Goal: Transaction & Acquisition: Purchase product/service

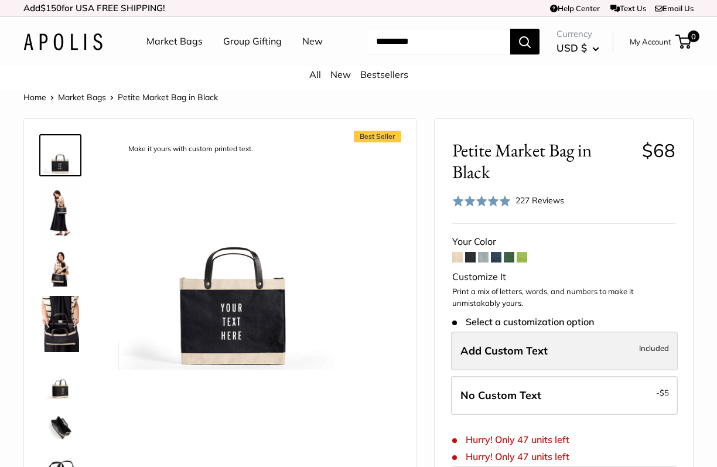
click at [519, 363] on label "Add Custom Text Included" at bounding box center [564, 351] width 227 height 39
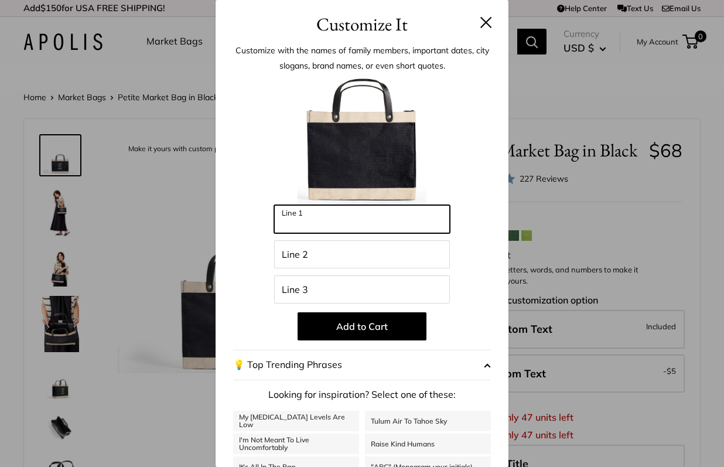
click at [346, 219] on input "Line 1" at bounding box center [362, 219] width 176 height 28
type input "*"
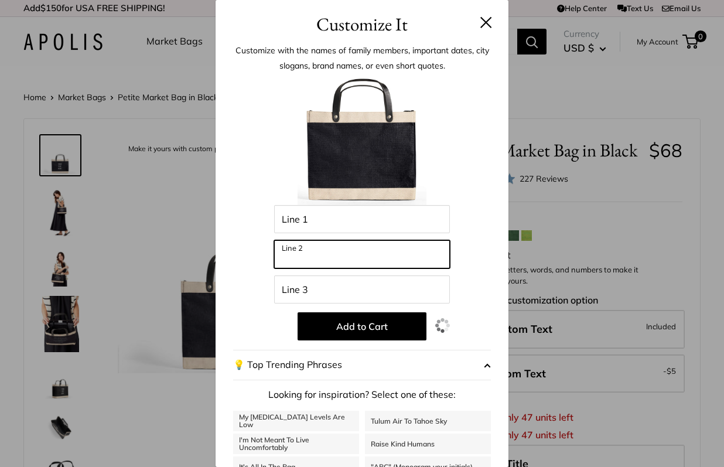
click at [319, 256] on input "Line 2" at bounding box center [362, 254] width 176 height 28
type input "***"
click at [442, 199] on div at bounding box center [362, 140] width 258 height 129
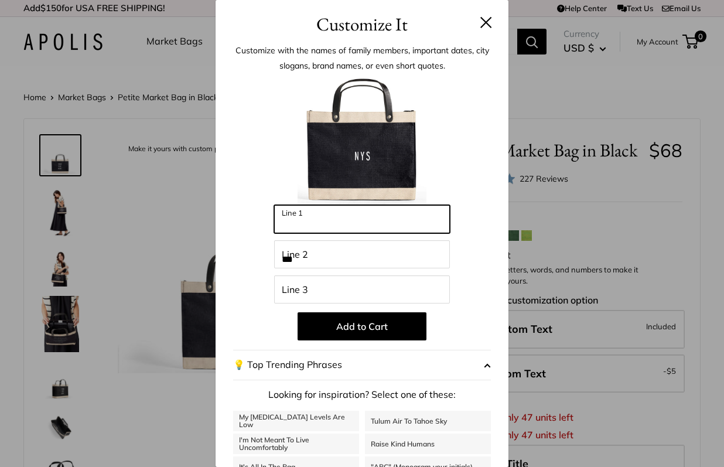
click at [352, 223] on input "Line 1" at bounding box center [362, 219] width 176 height 28
type input "*********"
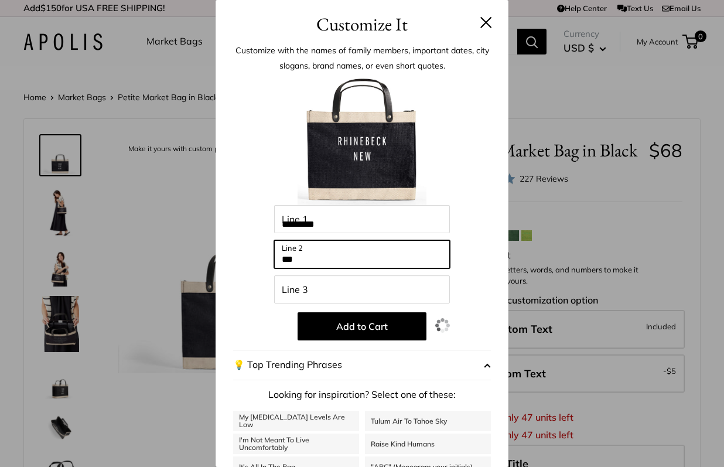
type input "***"
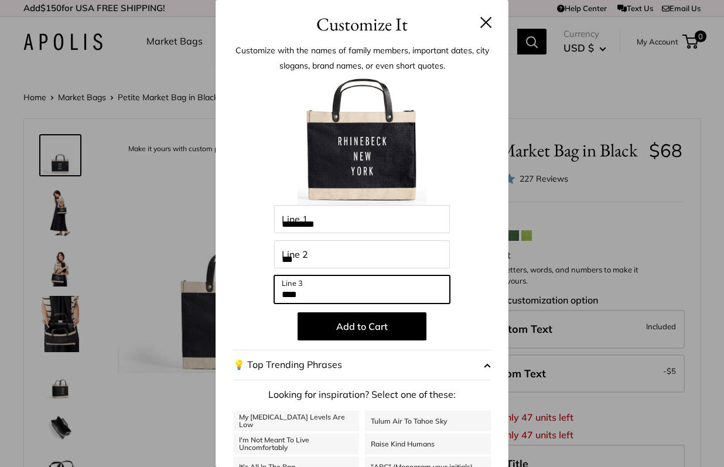
type input "****"
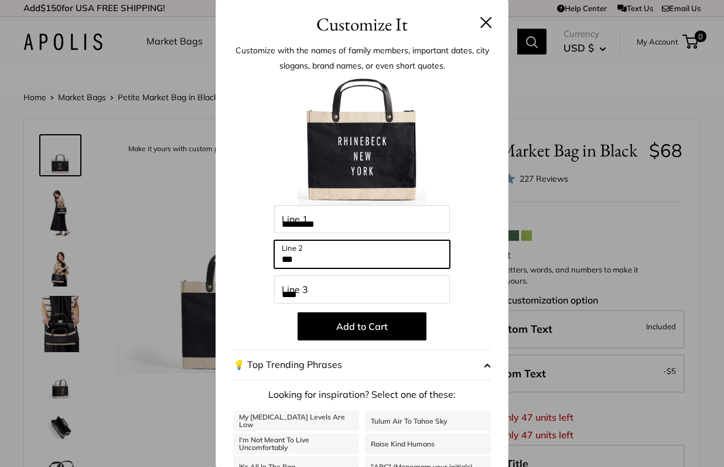
click at [322, 258] on input "***" at bounding box center [362, 254] width 176 height 28
type input "********"
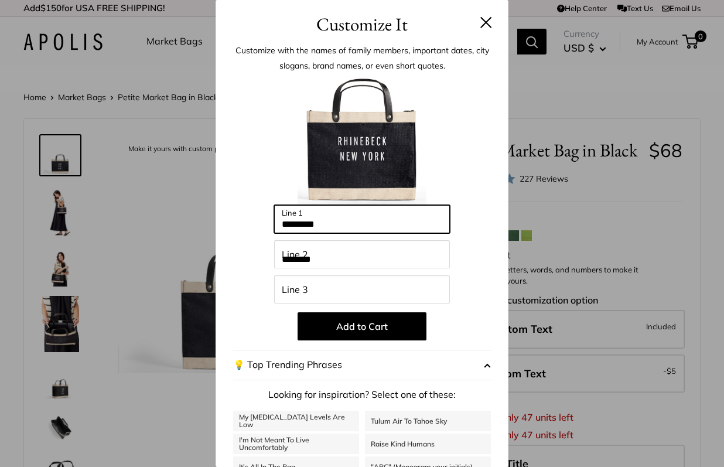
drag, startPoint x: 338, startPoint y: 225, endPoint x: 271, endPoint y: 214, distance: 68.3
click at [271, 214] on div "Enter 39 letters ********* Line 1 ******** Line 2 Line 3 Add to Cart 💡 Top Tren…" at bounding box center [362, 315] width 258 height 478
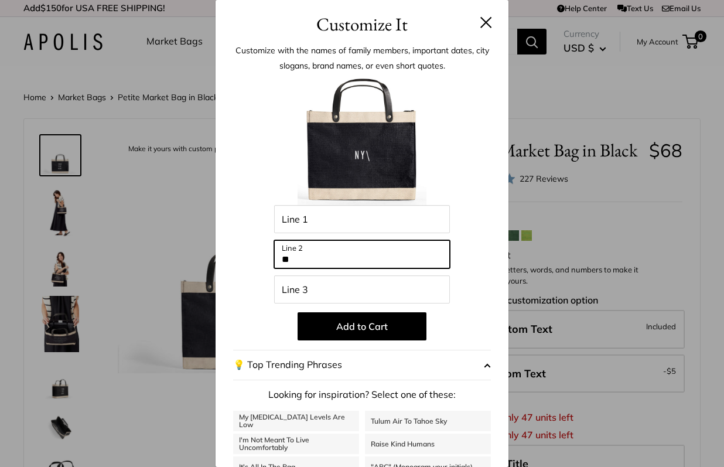
type input "*"
type input "***"
click at [487, 18] on button at bounding box center [487, 22] width 12 height 12
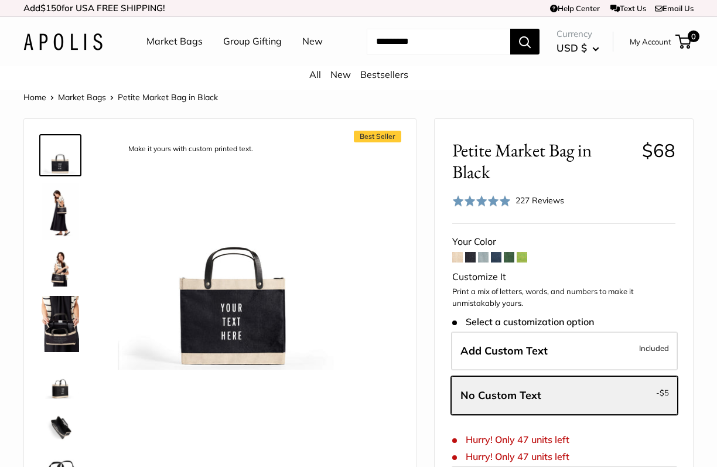
click at [60, 209] on img at bounding box center [61, 211] width 38 height 56
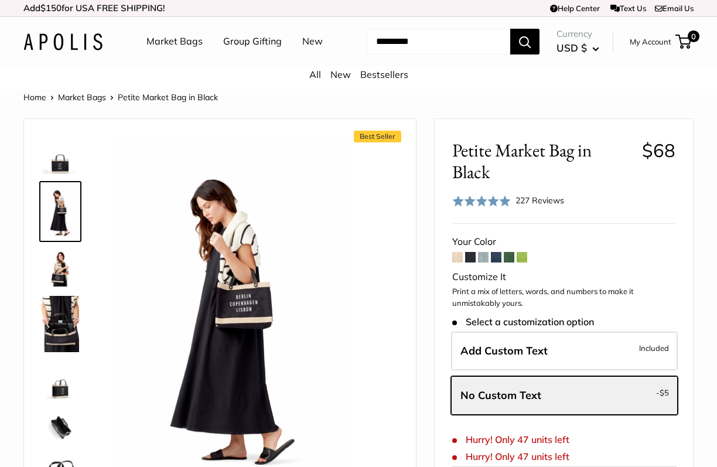
click at [65, 251] on img at bounding box center [61, 268] width 38 height 38
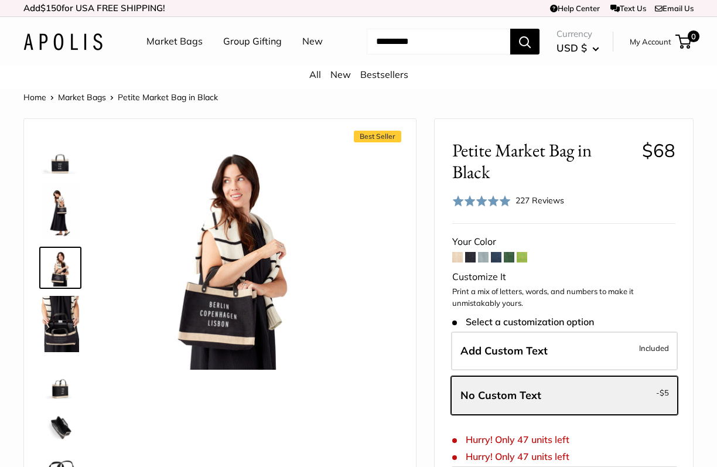
click at [56, 308] on img at bounding box center [61, 324] width 38 height 56
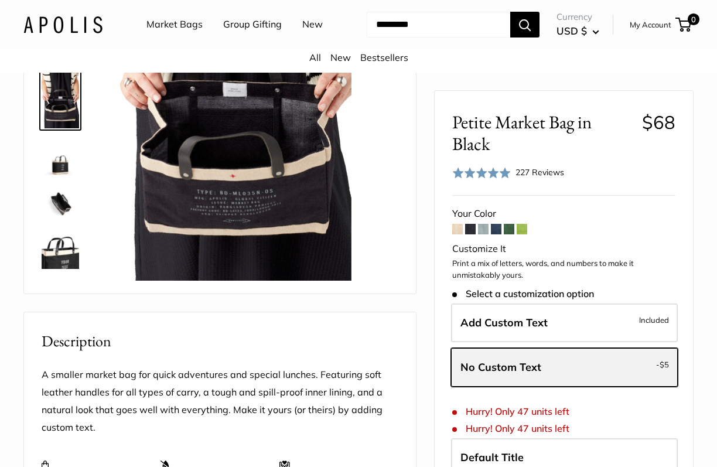
scroll to position [209, 0]
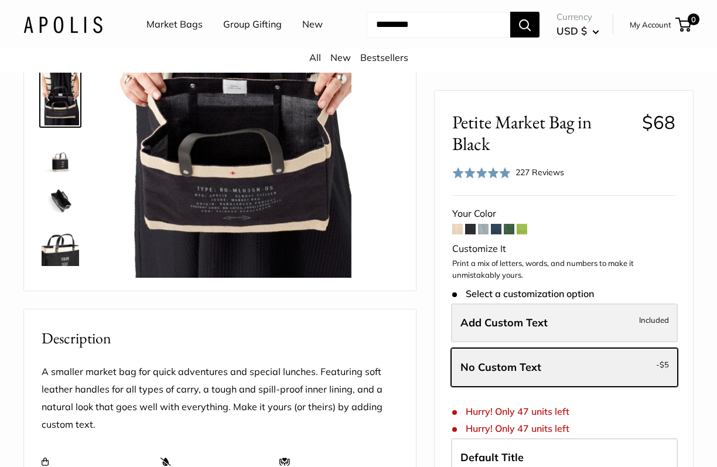
click at [551, 320] on label "Add Custom Text Included" at bounding box center [564, 323] width 227 height 39
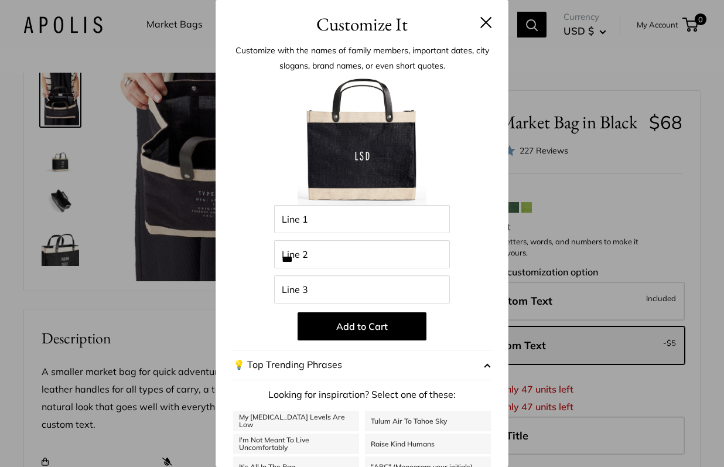
click at [484, 17] on button at bounding box center [487, 22] width 12 height 12
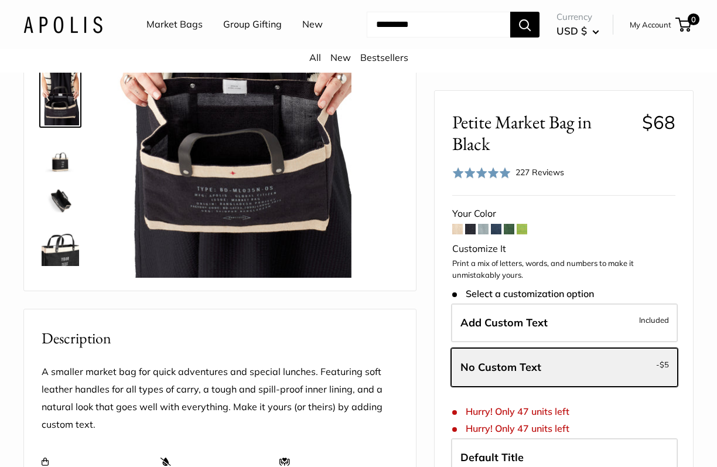
click at [50, 23] on img at bounding box center [62, 24] width 79 height 17
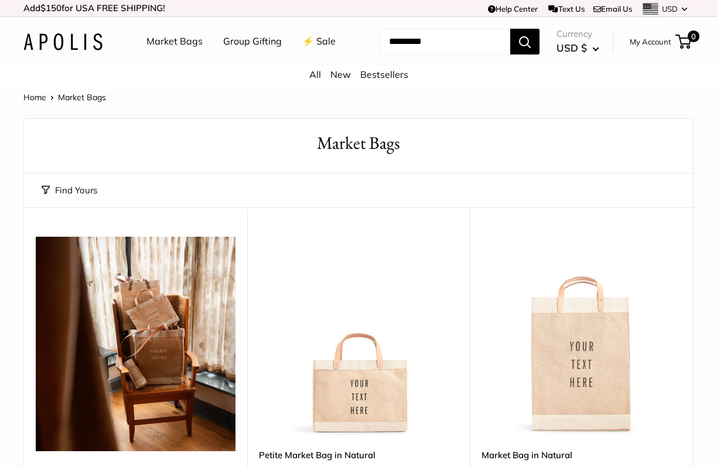
click at [318, 36] on link "⚡️ Sale" at bounding box center [318, 42] width 33 height 18
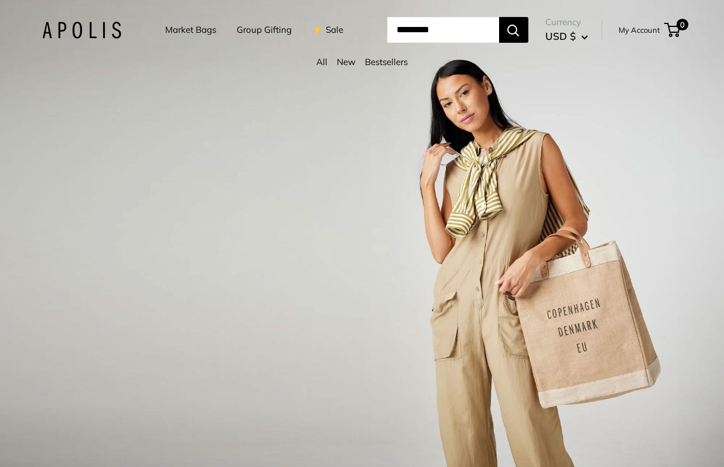
click at [261, 30] on link "Group Gifting" at bounding box center [264, 30] width 55 height 16
click at [565, 277] on div "1 / 3" at bounding box center [362, 233] width 724 height 467
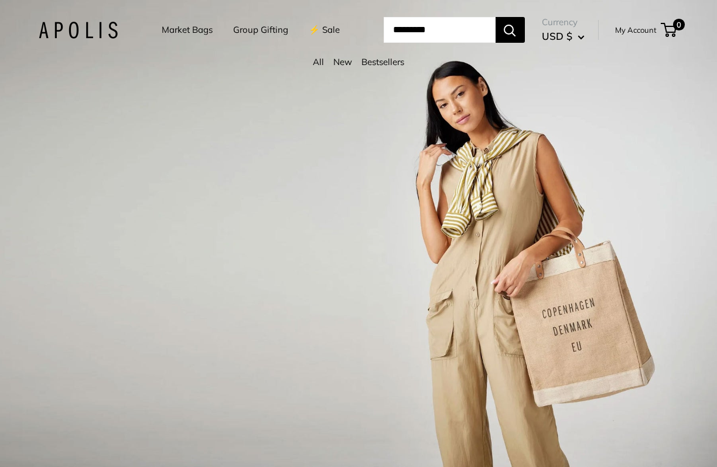
click at [255, 29] on link "Group Gifting" at bounding box center [260, 30] width 55 height 16
click at [322, 30] on link "⚡️ Sale" at bounding box center [324, 30] width 31 height 16
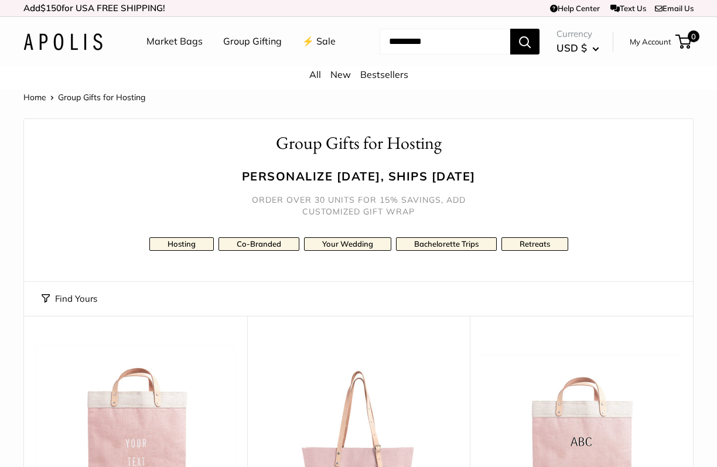
scroll to position [100, 0]
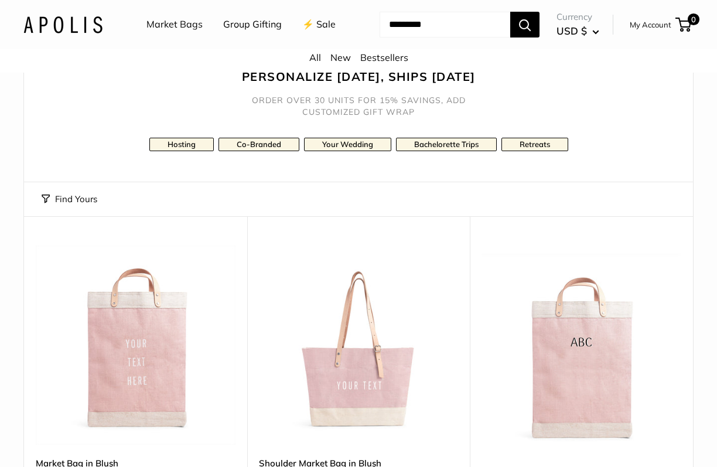
click at [0, 0] on img at bounding box center [0, 0] width 0 height 0
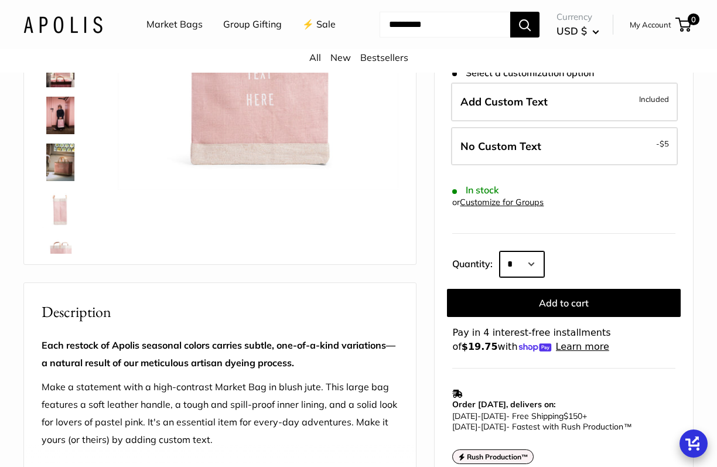
click at [538, 261] on select "* * * * * * * * * *** *** *** *** *** *** *** *** *** *** *** *** *** *** *** *…" at bounding box center [522, 264] width 45 height 26
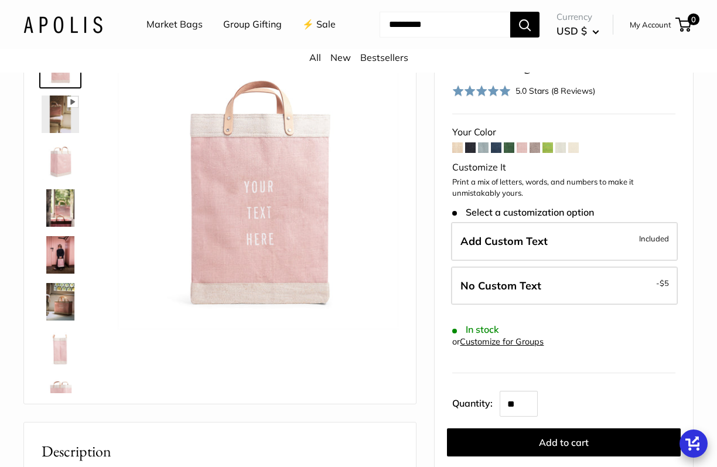
scroll to position [89, 0]
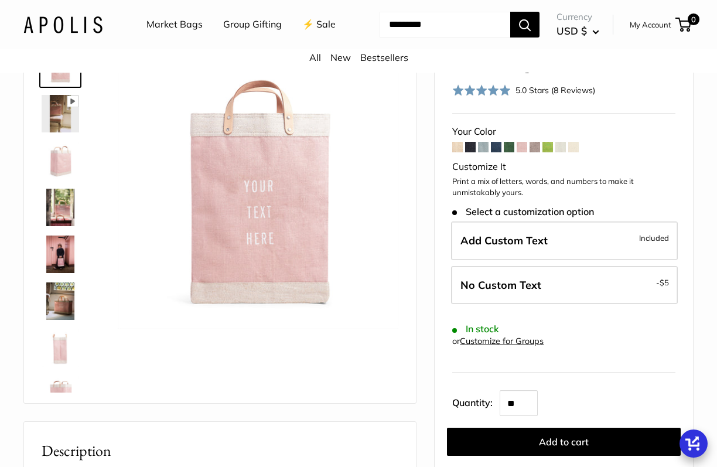
click at [517, 400] on input "**" at bounding box center [519, 403] width 38 height 26
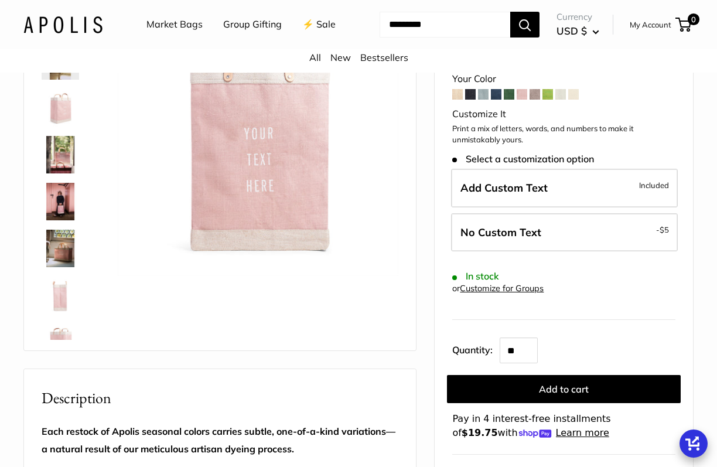
scroll to position [151, 0]
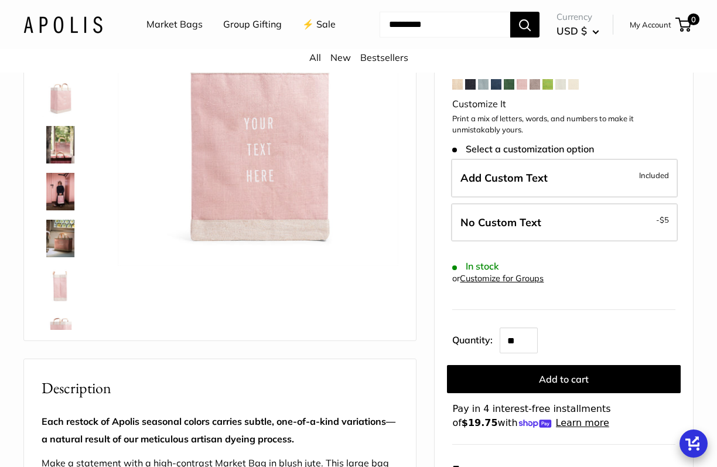
type input "*"
type input "**"
click at [597, 344] on div "**" at bounding box center [588, 338] width 176 height 29
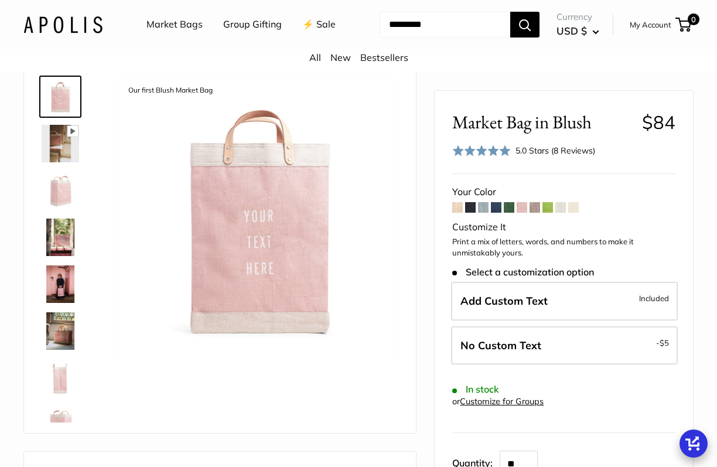
scroll to position [0, 0]
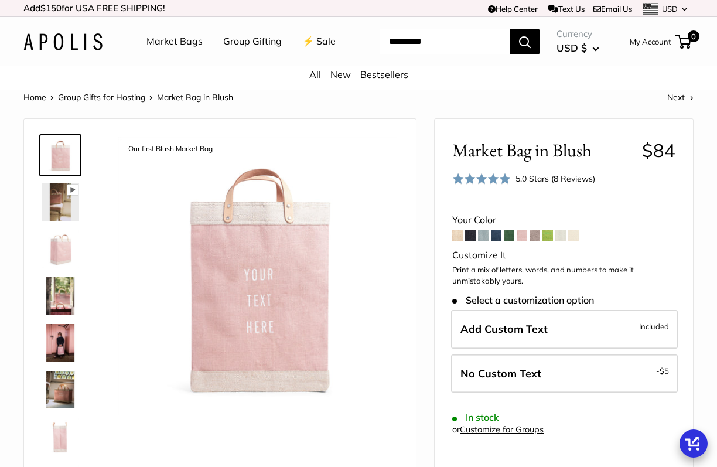
click at [80, 49] on img at bounding box center [62, 41] width 79 height 17
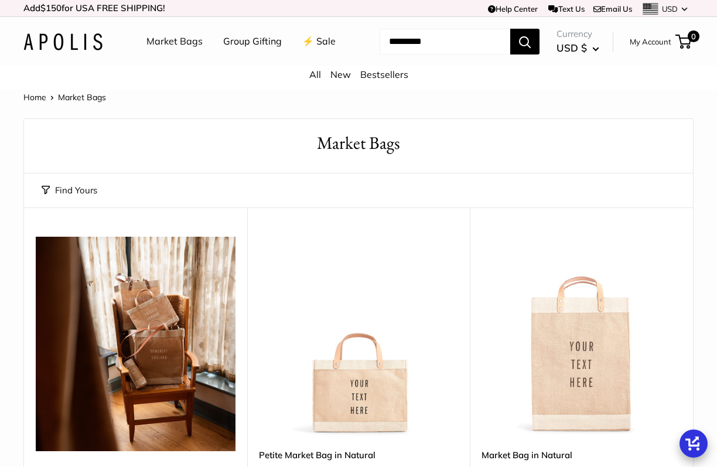
click at [73, 44] on img at bounding box center [62, 41] width 79 height 17
click at [345, 76] on link "New" at bounding box center [341, 75] width 21 height 12
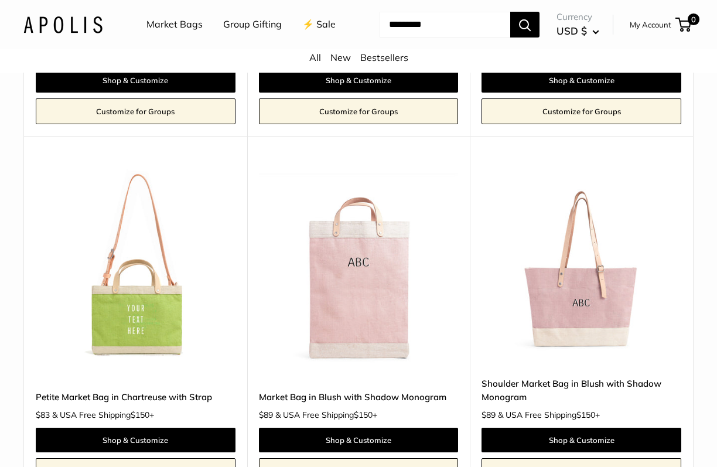
scroll to position [3157, 0]
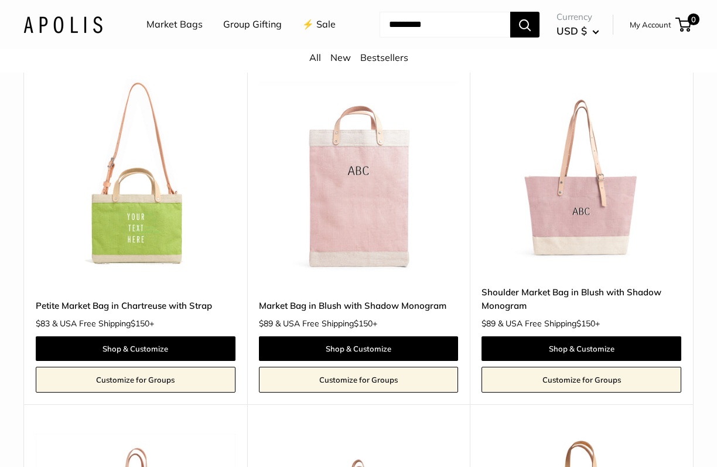
click at [0, 0] on img at bounding box center [0, 0] width 0 height 0
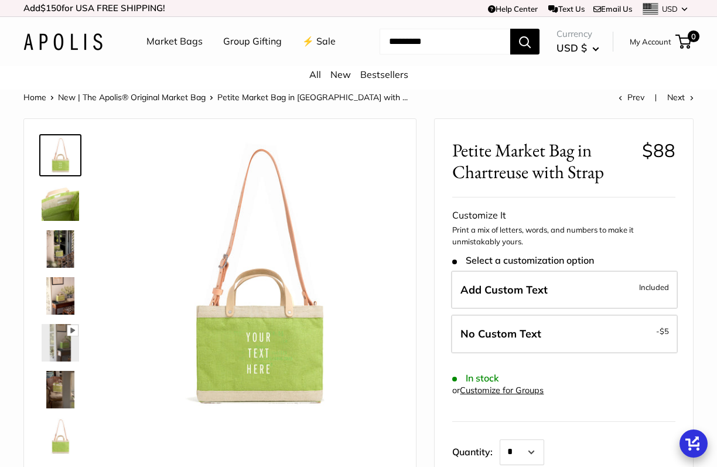
click at [60, 382] on img at bounding box center [61, 390] width 38 height 38
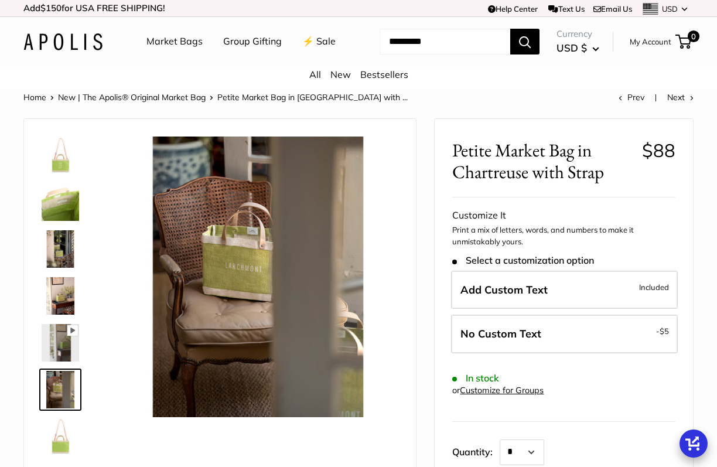
click at [49, 430] on img at bounding box center [61, 437] width 38 height 38
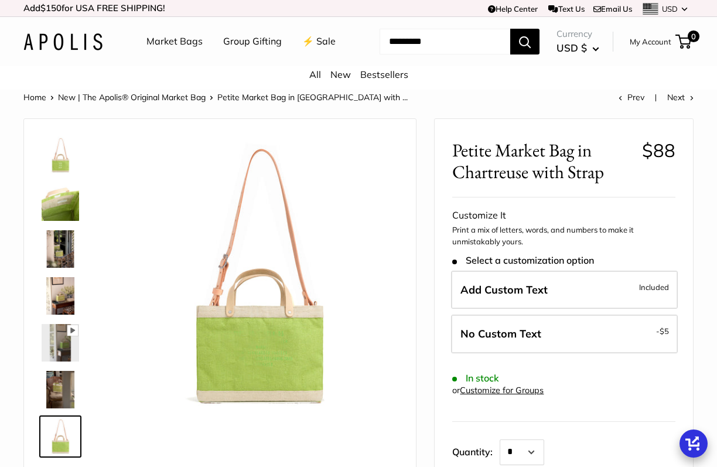
click at [32, 96] on link "Home" at bounding box center [34, 97] width 23 height 11
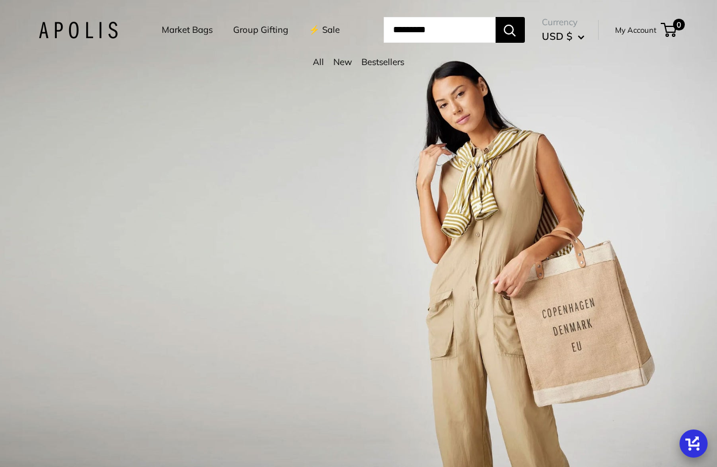
click at [188, 30] on link "Market Bags" at bounding box center [187, 30] width 51 height 16
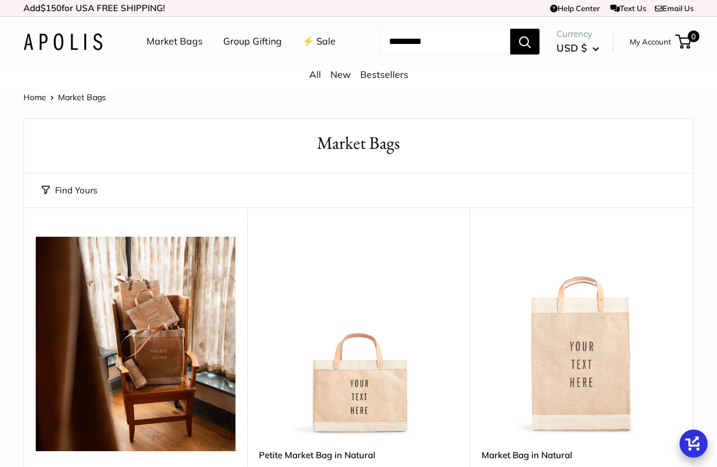
click at [0, 0] on img at bounding box center [0, 0] width 0 height 0
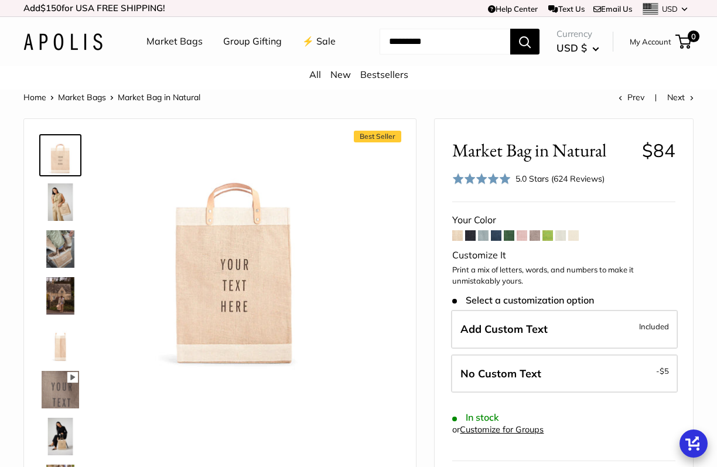
click at [73, 205] on img at bounding box center [61, 202] width 38 height 38
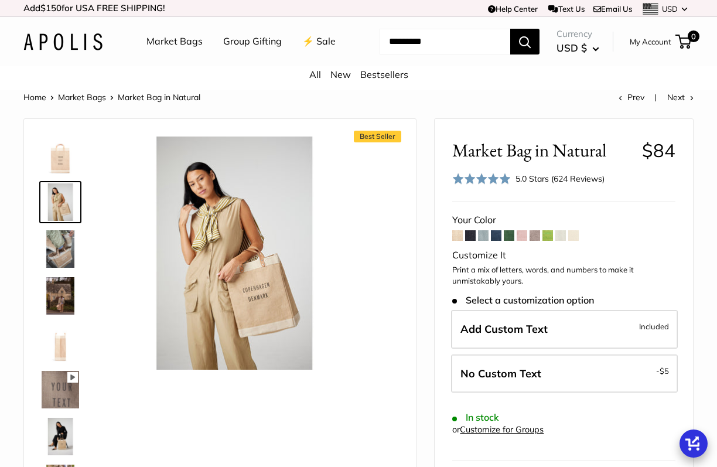
click at [63, 242] on img at bounding box center [61, 249] width 38 height 38
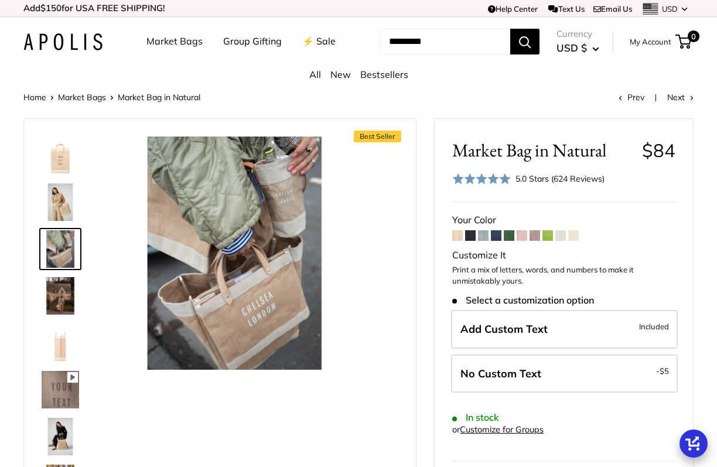
click at [53, 291] on img at bounding box center [61, 296] width 38 height 38
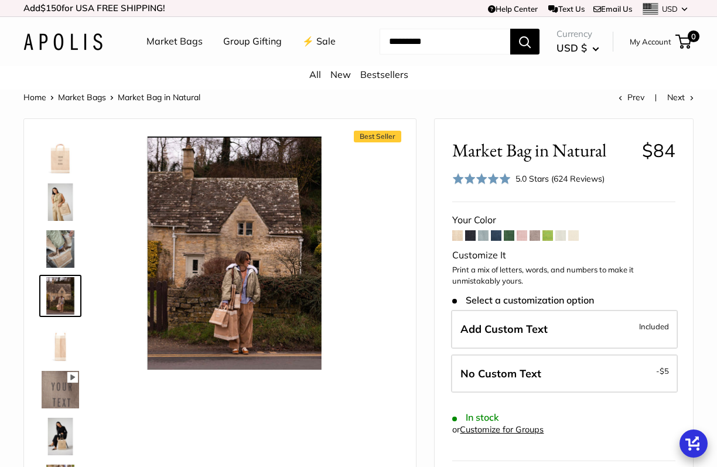
click at [61, 335] on img at bounding box center [61, 343] width 38 height 38
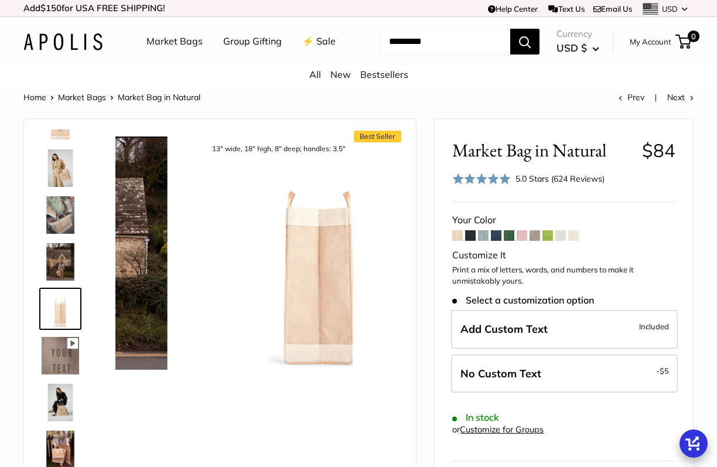
scroll to position [36, 0]
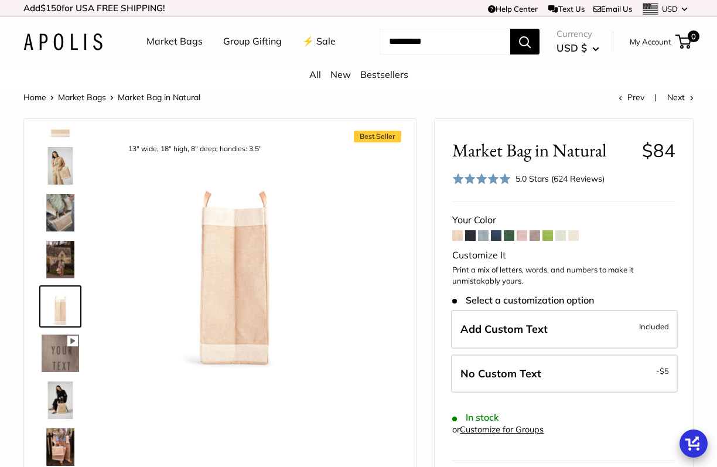
click at [56, 410] on img at bounding box center [61, 401] width 38 height 38
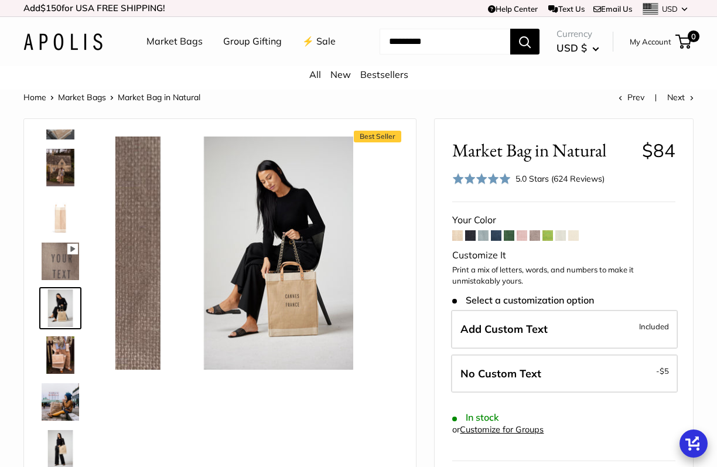
scroll to position [130, 0]
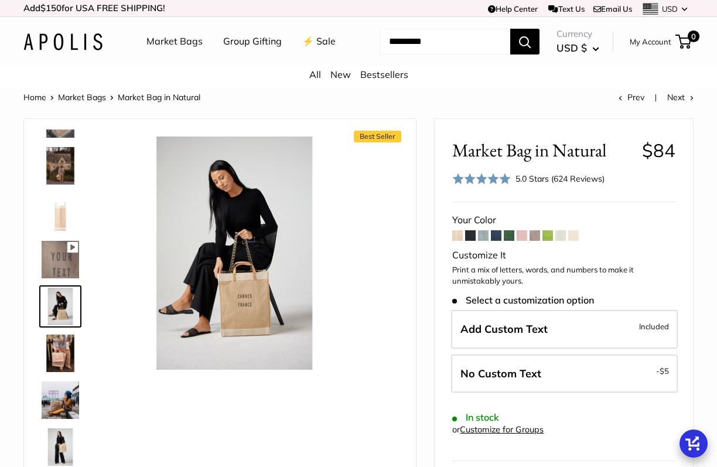
click at [63, 435] on img at bounding box center [61, 447] width 38 height 38
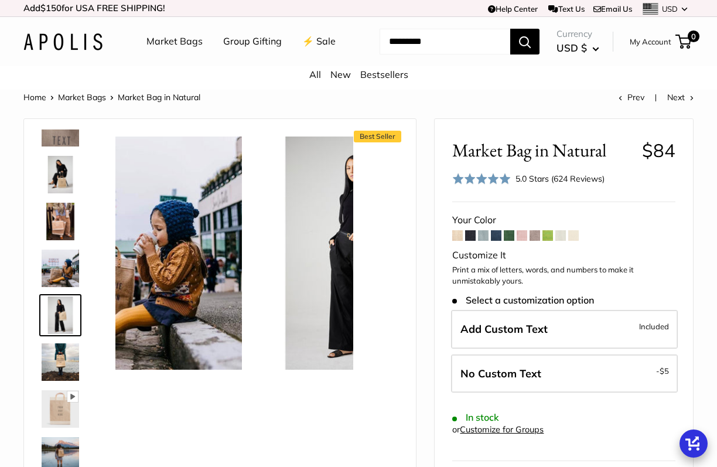
scroll to position [271, 0]
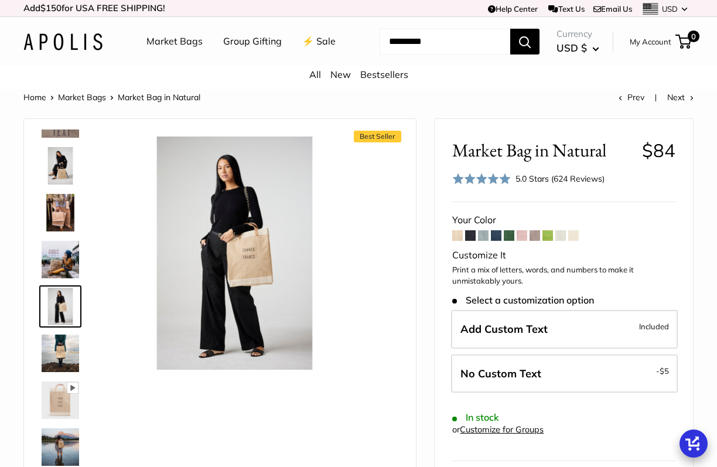
click at [324, 41] on link "⚡️ Sale" at bounding box center [318, 42] width 33 height 18
click at [655, 38] on link "My Account" at bounding box center [651, 42] width 42 height 14
click at [686, 40] on span "0" at bounding box center [684, 42] width 16 height 14
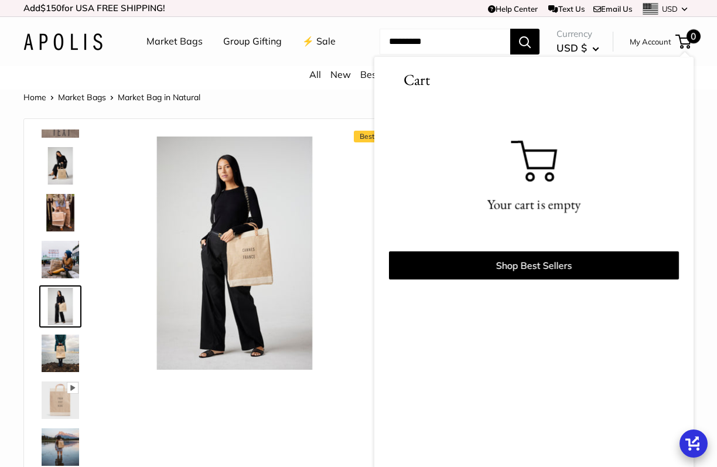
click at [227, 70] on div "All New Bestsellers" at bounding box center [358, 77] width 717 height 23
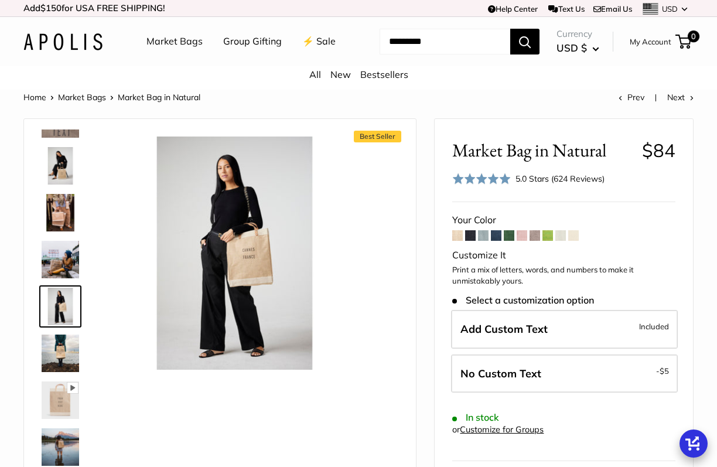
click at [77, 96] on link "Market Bags" at bounding box center [82, 97] width 48 height 11
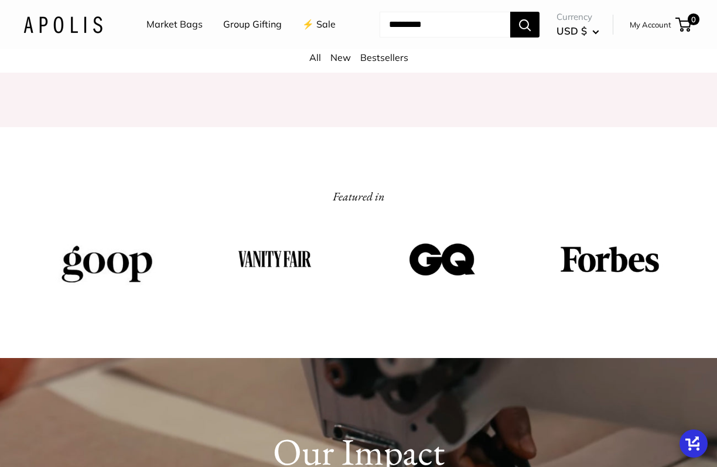
scroll to position [1515, 0]
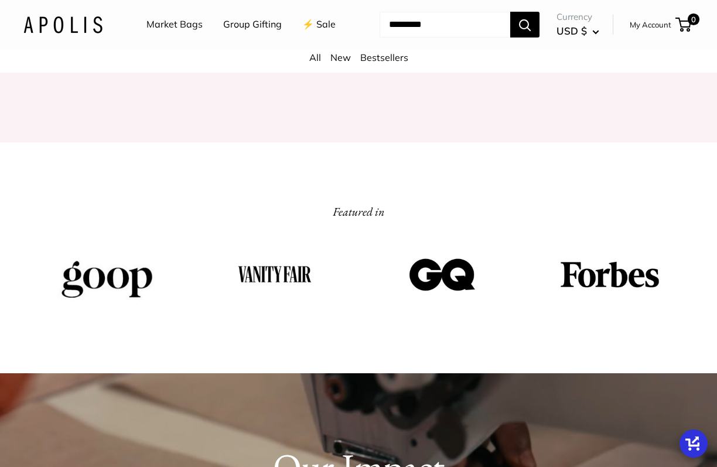
click at [172, 24] on link "Market Bags" at bounding box center [175, 25] width 56 height 18
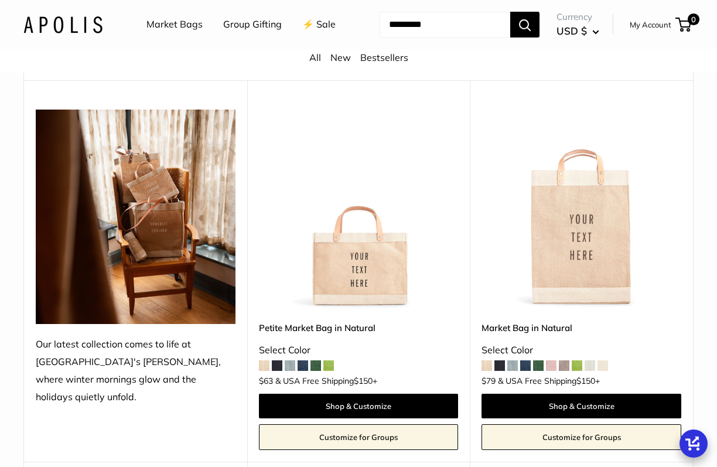
scroll to position [244, 0]
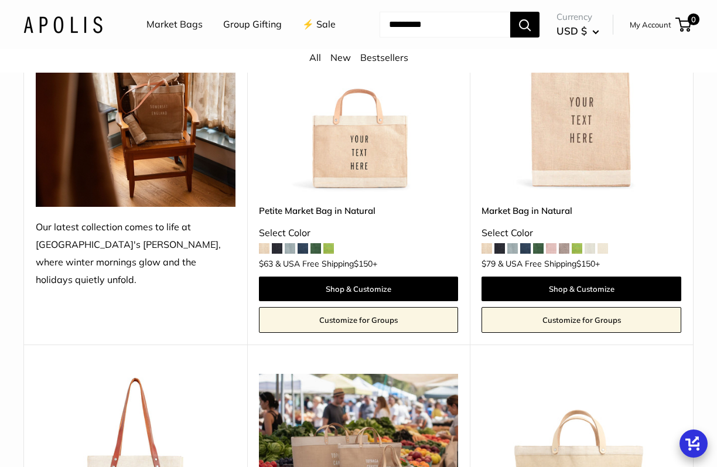
click at [0, 0] on img at bounding box center [0, 0] width 0 height 0
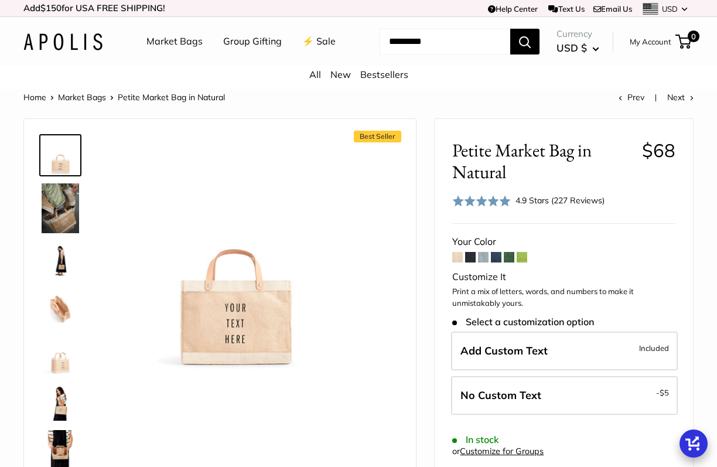
click at [470, 258] on span at bounding box center [470, 257] width 11 height 11
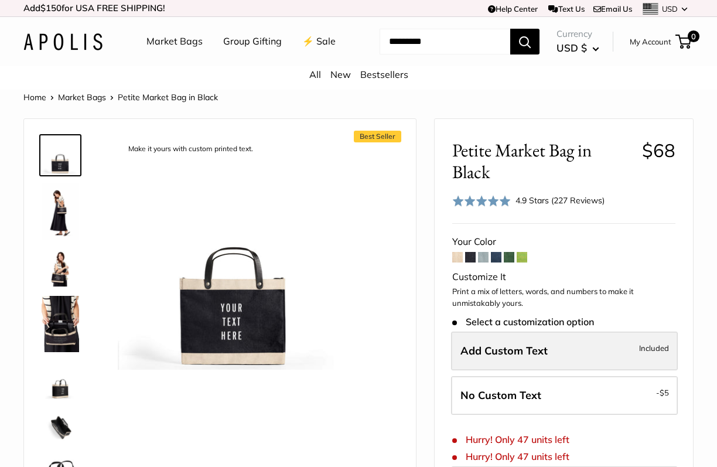
click at [514, 348] on span "Add Custom Text" at bounding box center [504, 350] width 87 height 13
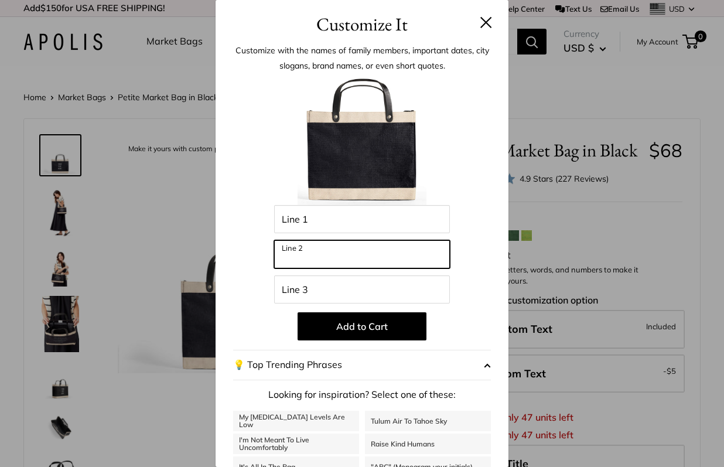
click at [375, 258] on input "Line 2" at bounding box center [362, 254] width 176 height 28
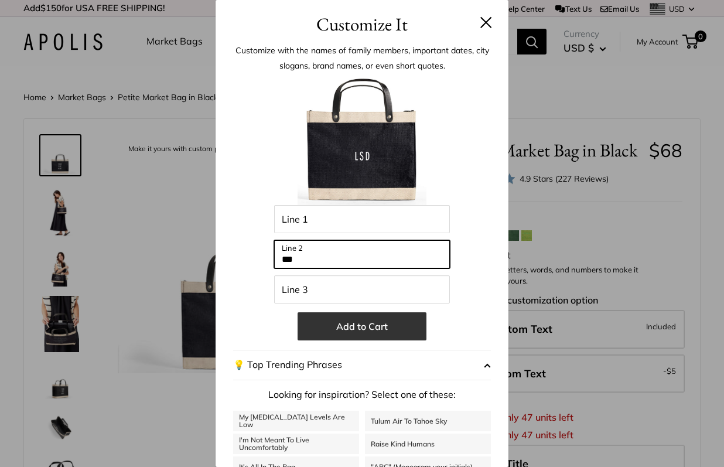
type input "***"
click at [388, 328] on button "Add to Cart" at bounding box center [362, 326] width 129 height 28
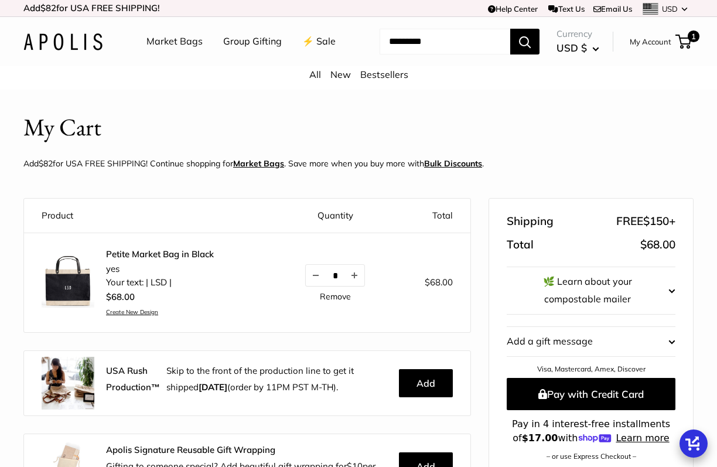
click at [171, 251] on link "Petite Market Bag in Black" at bounding box center [160, 255] width 108 height 12
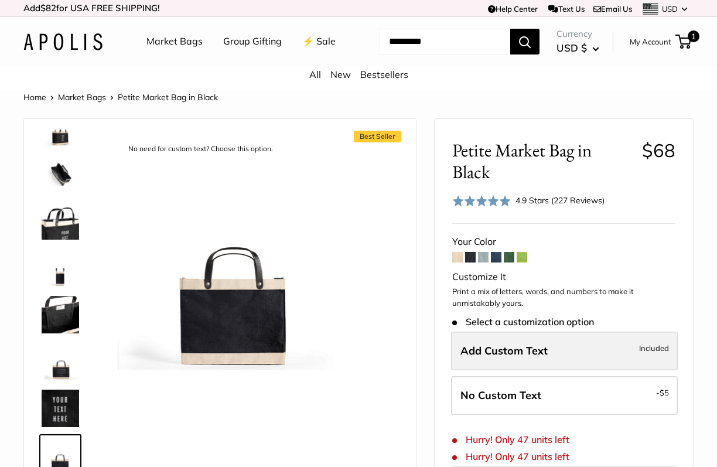
click at [529, 348] on span "Add Custom Text" at bounding box center [504, 350] width 87 height 13
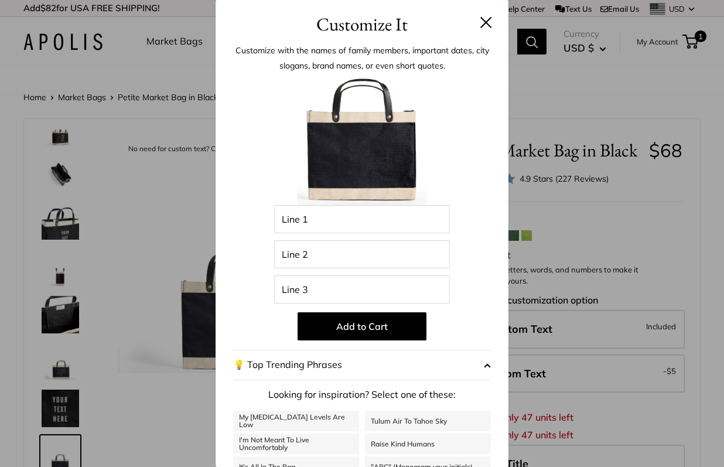
click at [484, 18] on button at bounding box center [487, 22] width 12 height 12
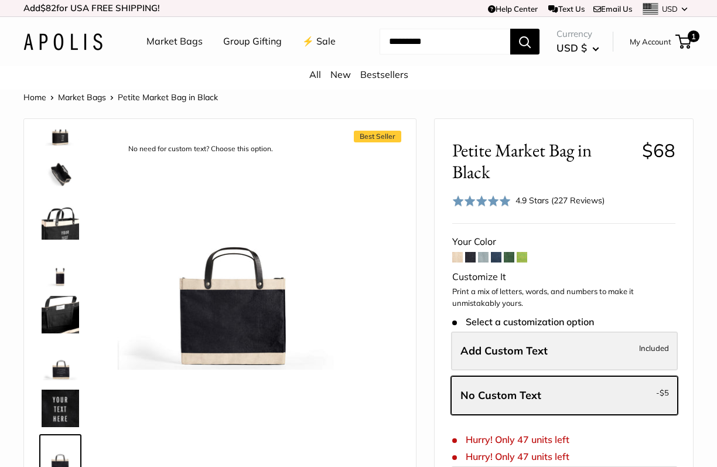
click at [471, 347] on span "Add Custom Text" at bounding box center [504, 350] width 87 height 13
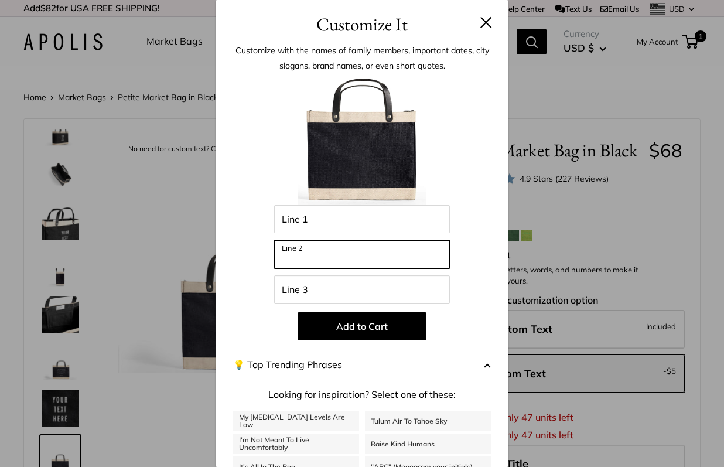
click at [353, 253] on input "Line 2" at bounding box center [362, 254] width 176 height 28
type input "******"
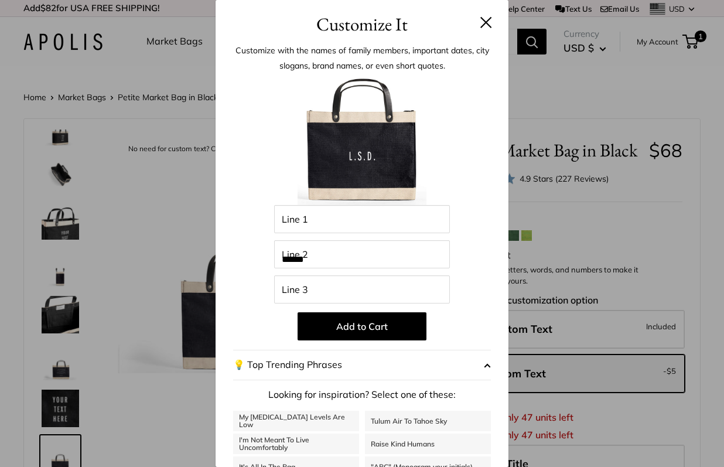
click at [641, 89] on div "Customize It Customize with the names of family members, important dates, city …" at bounding box center [362, 233] width 724 height 467
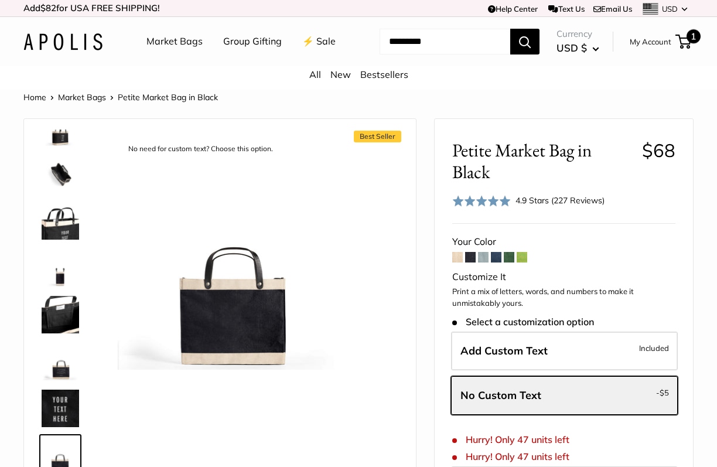
click at [689, 38] on span "1" at bounding box center [694, 36] width 14 height 14
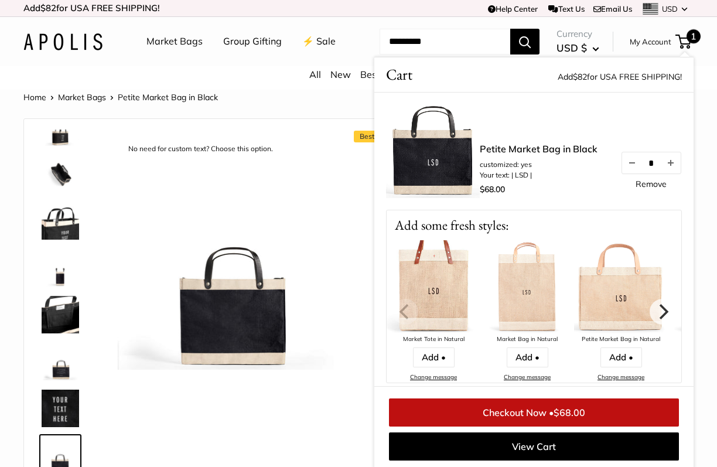
scroll to position [2, 0]
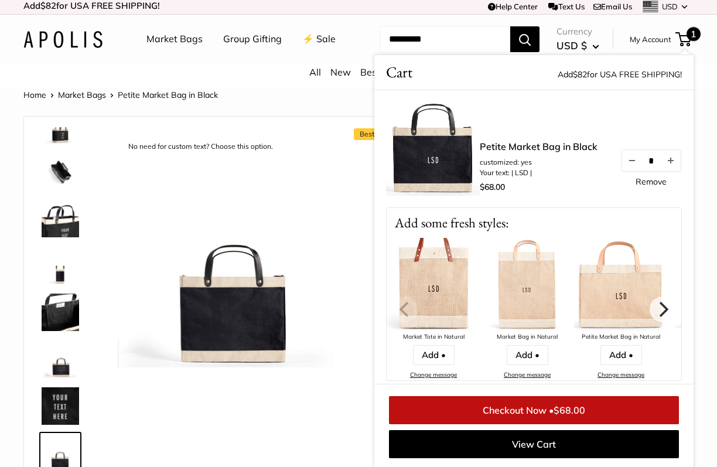
click at [315, 39] on link "⚡️ Sale" at bounding box center [318, 39] width 33 height 18
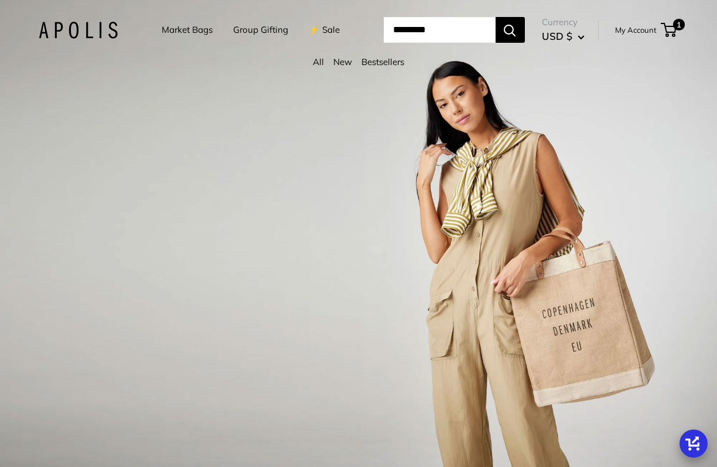
click at [182, 33] on link "Market Bags" at bounding box center [187, 30] width 51 height 16
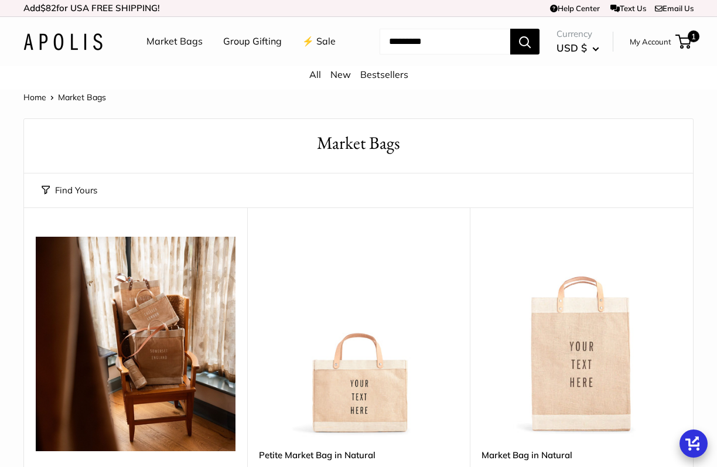
click at [0, 0] on img at bounding box center [0, 0] width 0 height 0
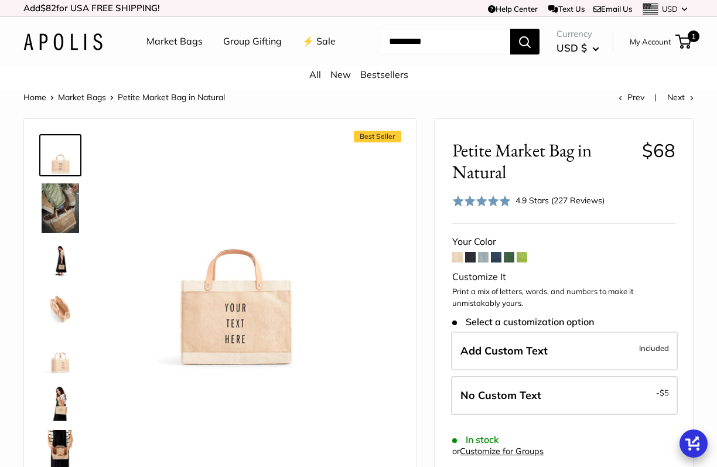
click at [472, 259] on span at bounding box center [470, 257] width 11 height 11
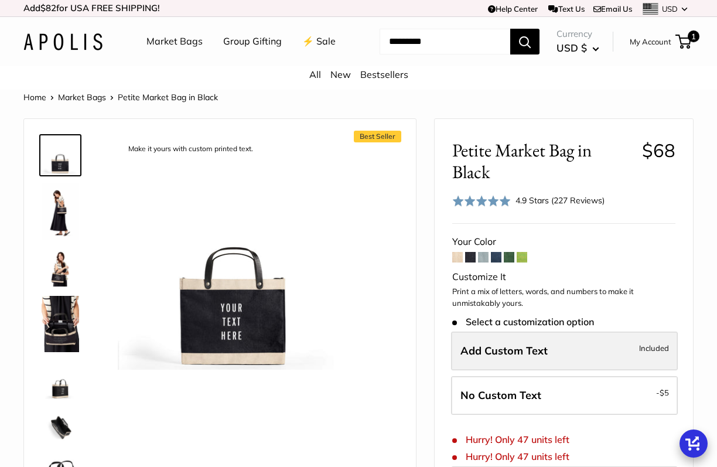
click at [513, 355] on span "Add Custom Text" at bounding box center [504, 350] width 87 height 13
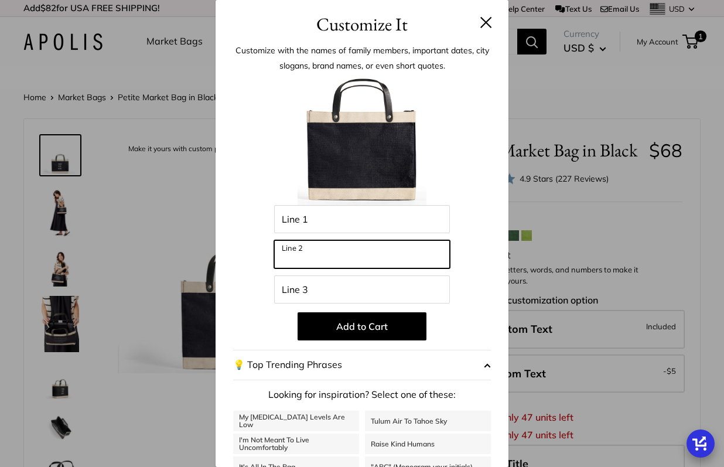
click at [390, 253] on input "Line 2" at bounding box center [362, 254] width 176 height 28
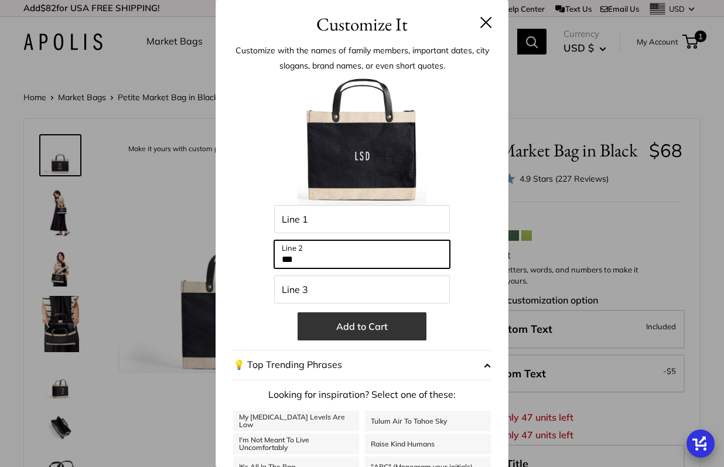
type input "***"
click at [367, 316] on button "Add to Cart" at bounding box center [362, 326] width 129 height 28
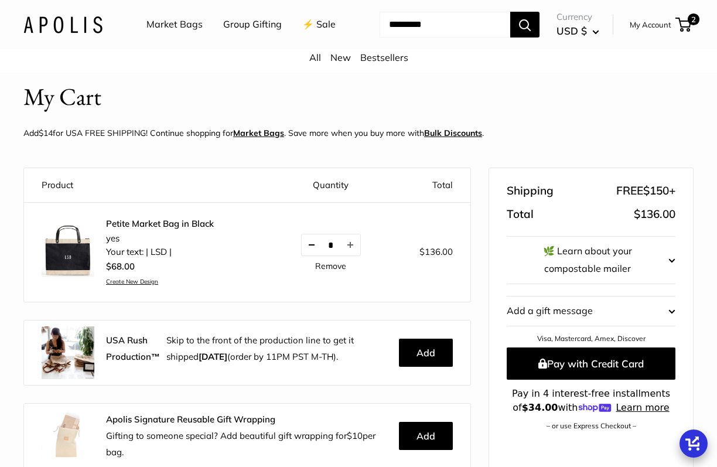
click at [311, 244] on button "Decrease quantity by 1" at bounding box center [312, 244] width 20 height 21
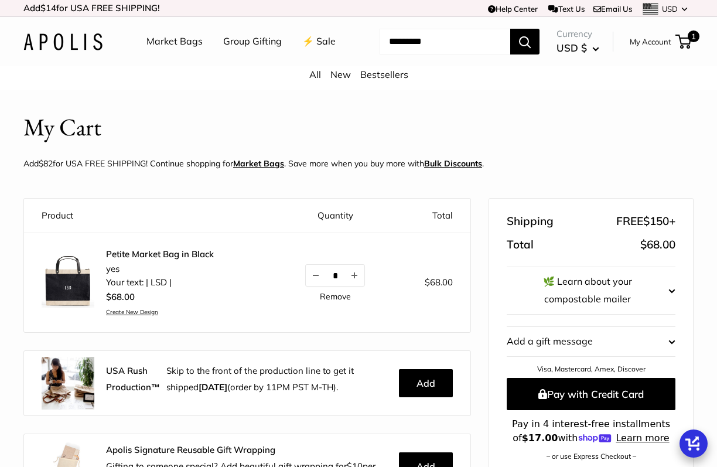
click at [176, 45] on link "Market Bags" at bounding box center [175, 42] width 56 height 18
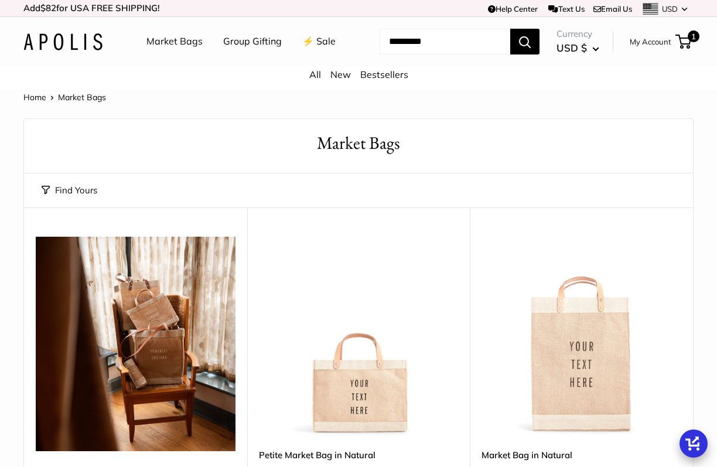
click at [0, 0] on img at bounding box center [0, 0] width 0 height 0
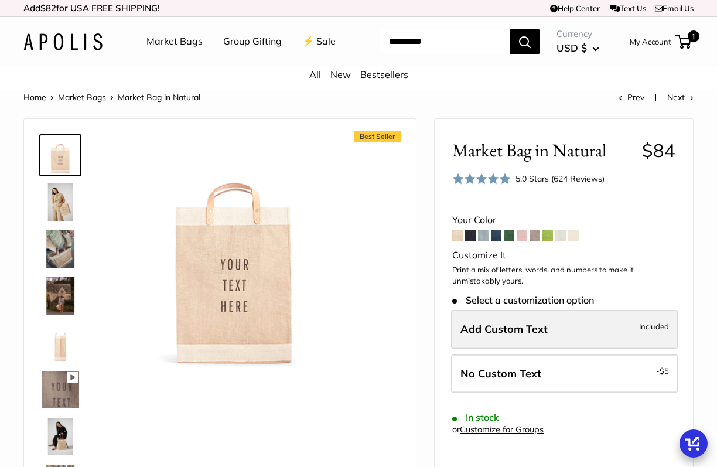
click at [515, 332] on span "Add Custom Text" at bounding box center [504, 328] width 87 height 13
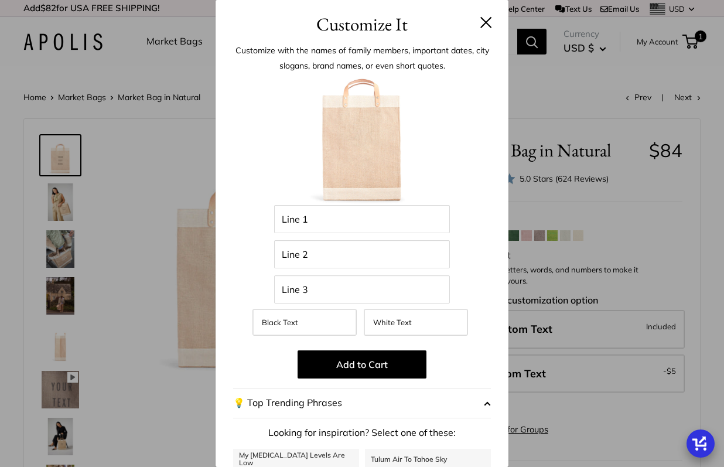
click at [487, 24] on button at bounding box center [487, 22] width 12 height 12
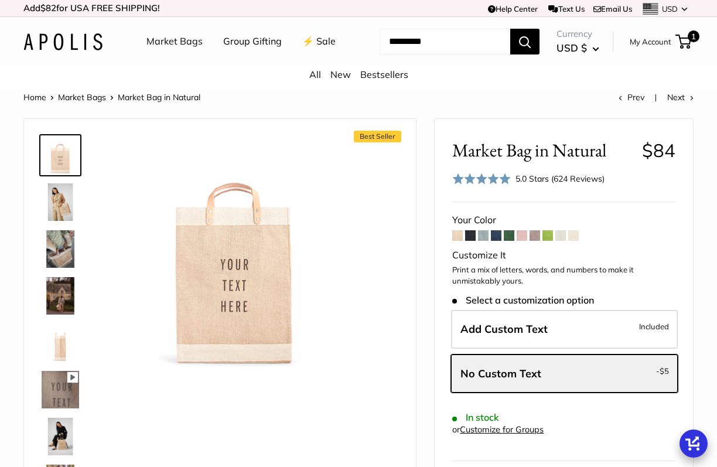
click at [554, 9] on link "Text Us" at bounding box center [567, 8] width 36 height 9
click at [488, 10] on link "Help Center" at bounding box center [513, 8] width 50 height 9
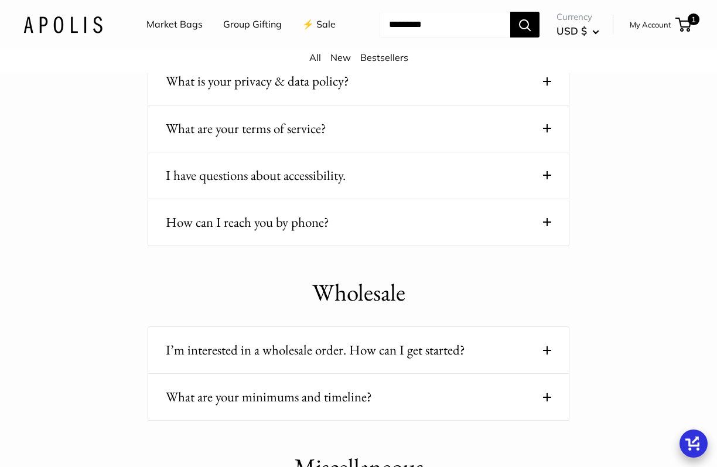
scroll to position [1271, 0]
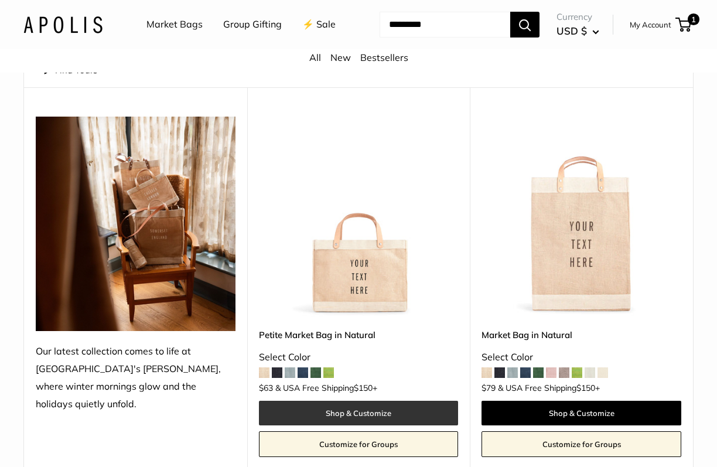
click at [325, 404] on link "Shop & Customize" at bounding box center [359, 413] width 200 height 25
